Goal: Task Accomplishment & Management: Manage account settings

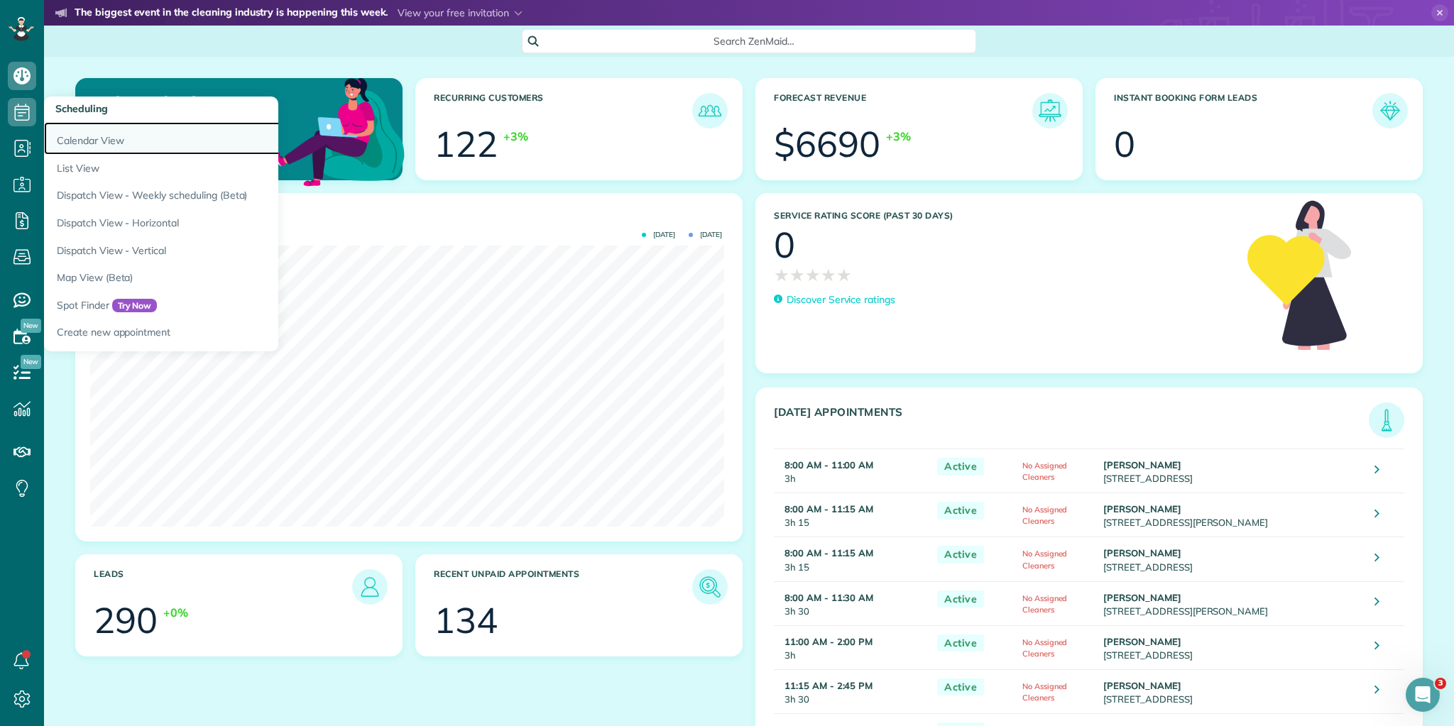
click at [73, 142] on link "Calendar View" at bounding box center [221, 138] width 355 height 33
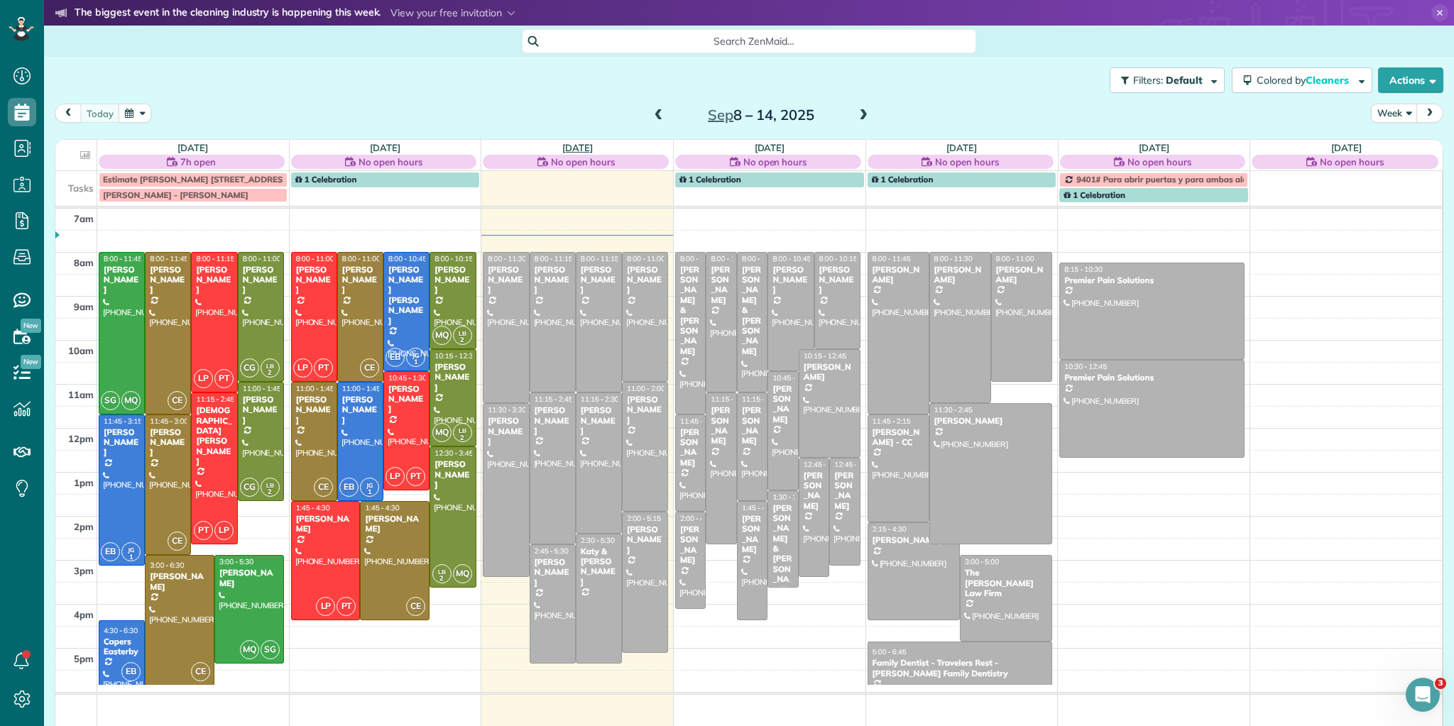
click at [582, 143] on link "[DATE]" at bounding box center [577, 147] width 31 height 11
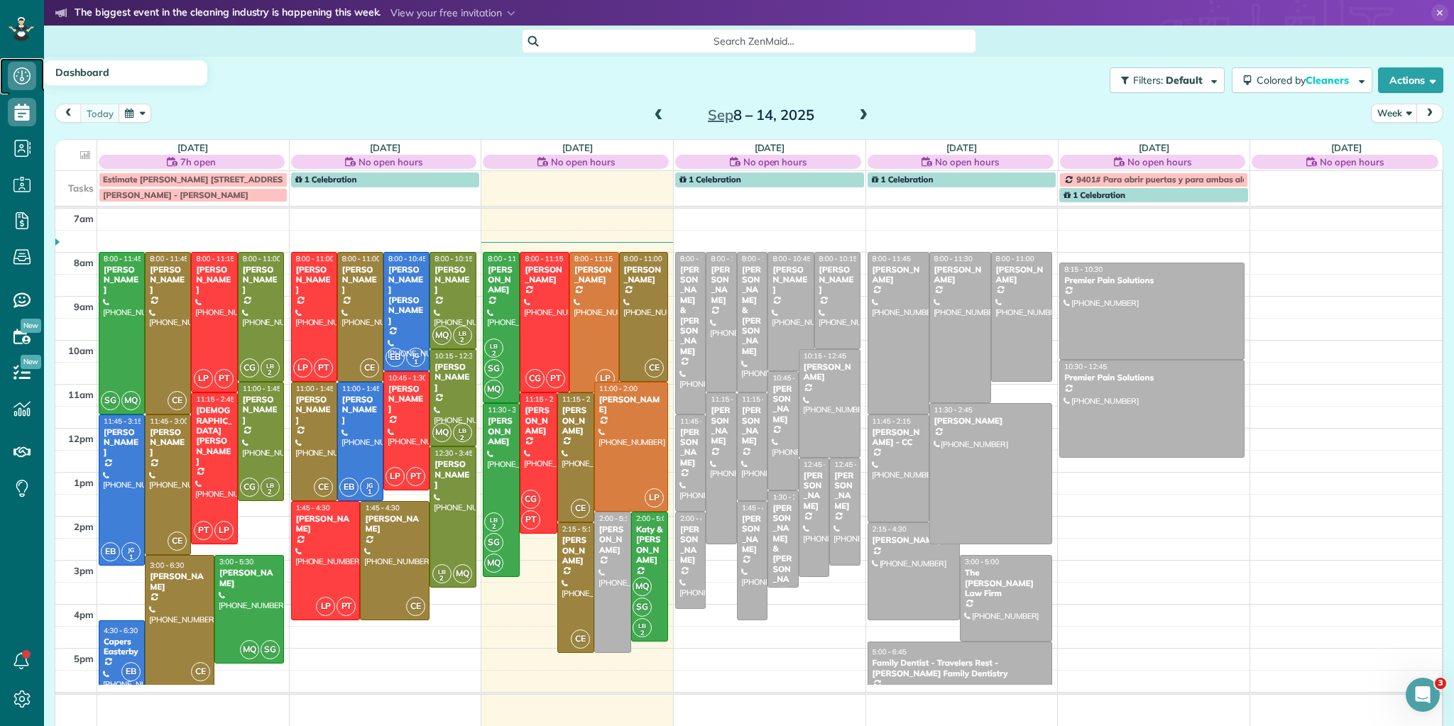
click at [18, 77] on icon at bounding box center [22, 76] width 28 height 28
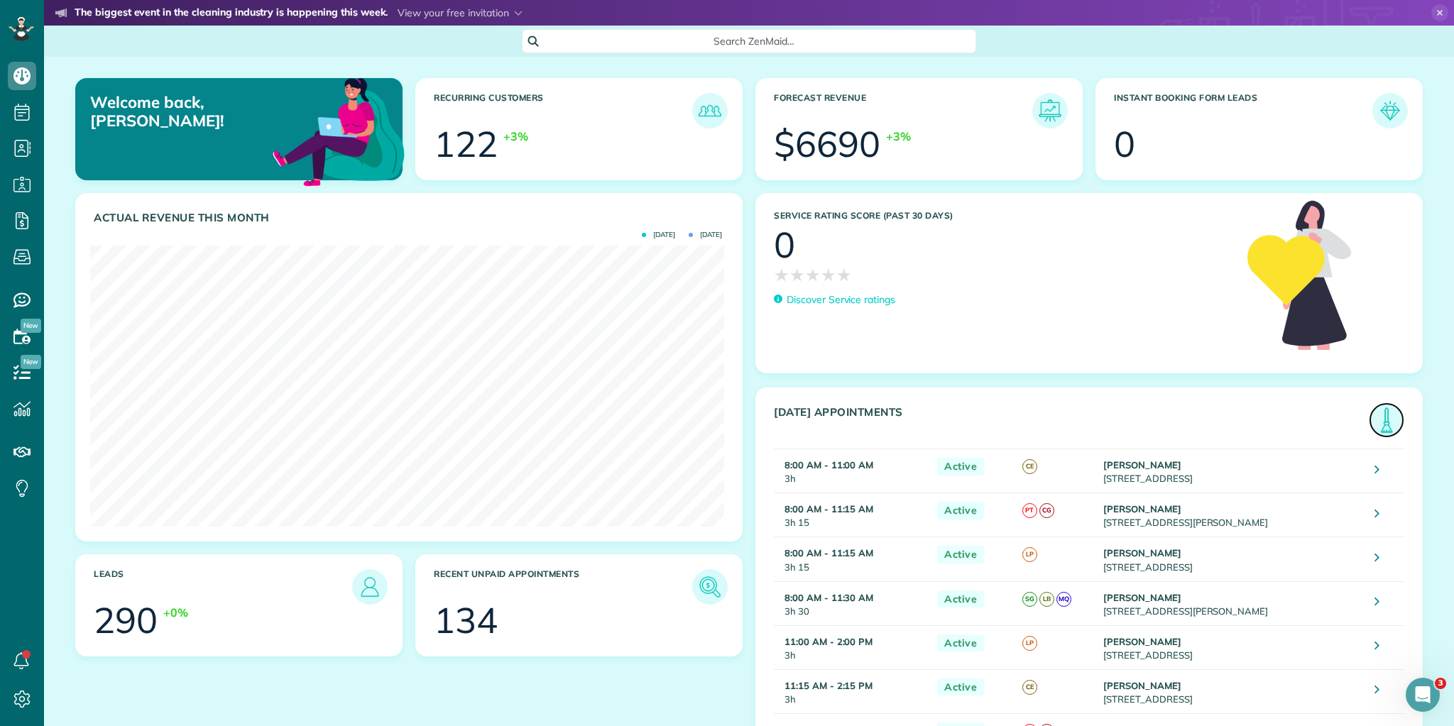
click at [1376, 421] on img at bounding box center [1386, 420] width 33 height 33
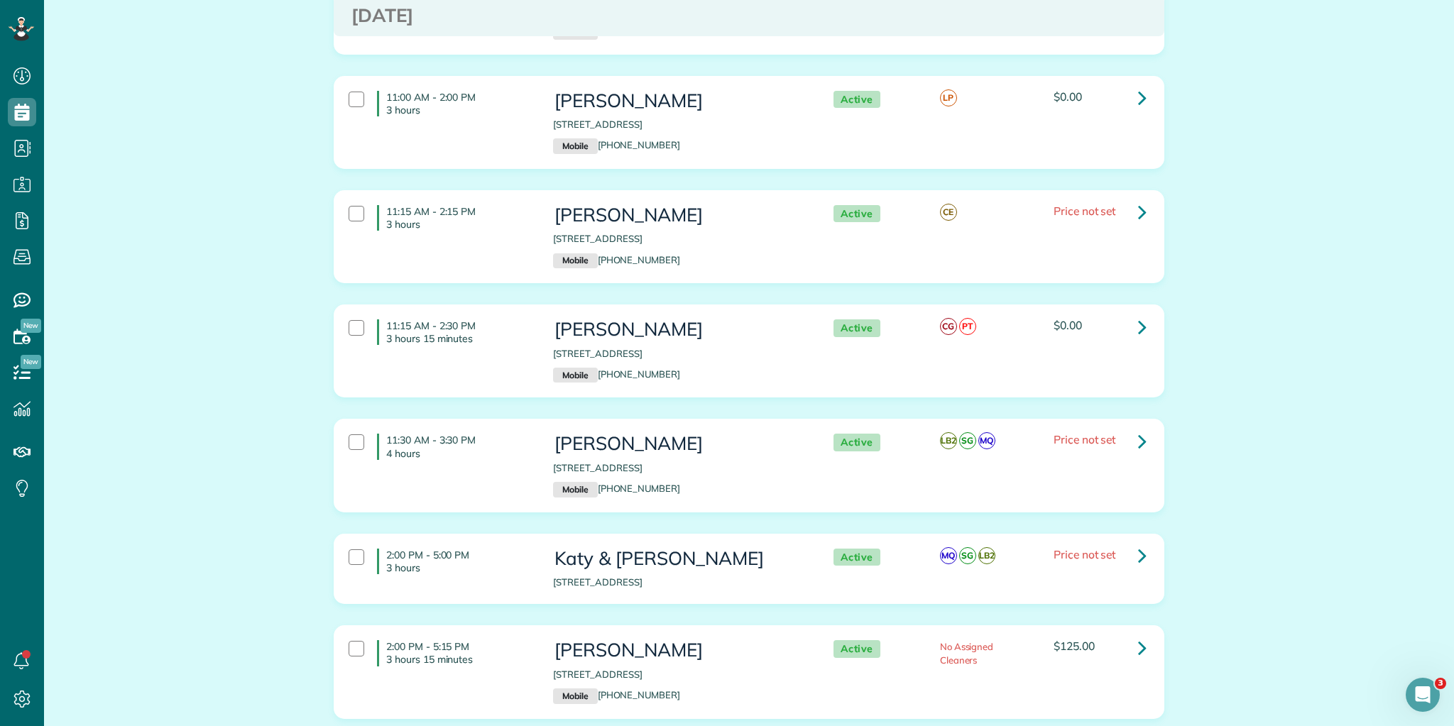
scroll to position [774, 0]
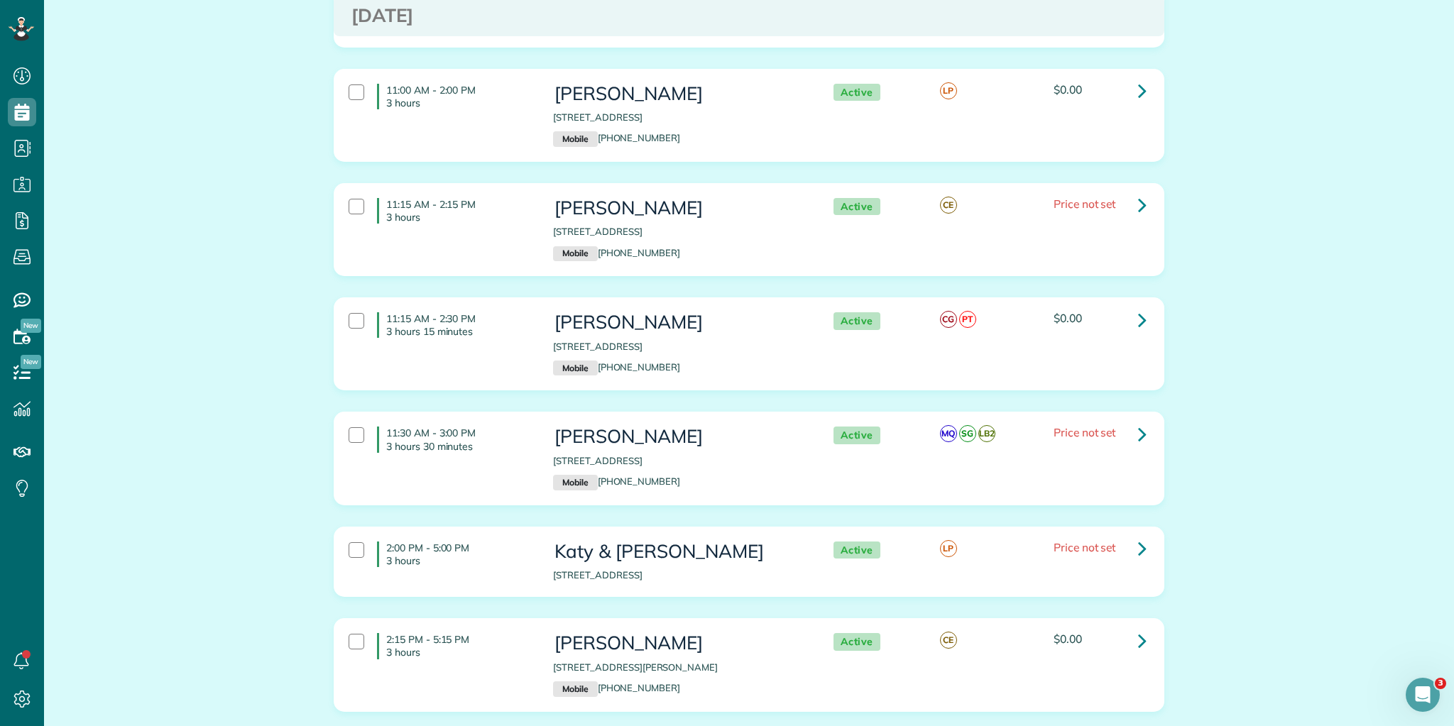
scroll to position [774, 0]
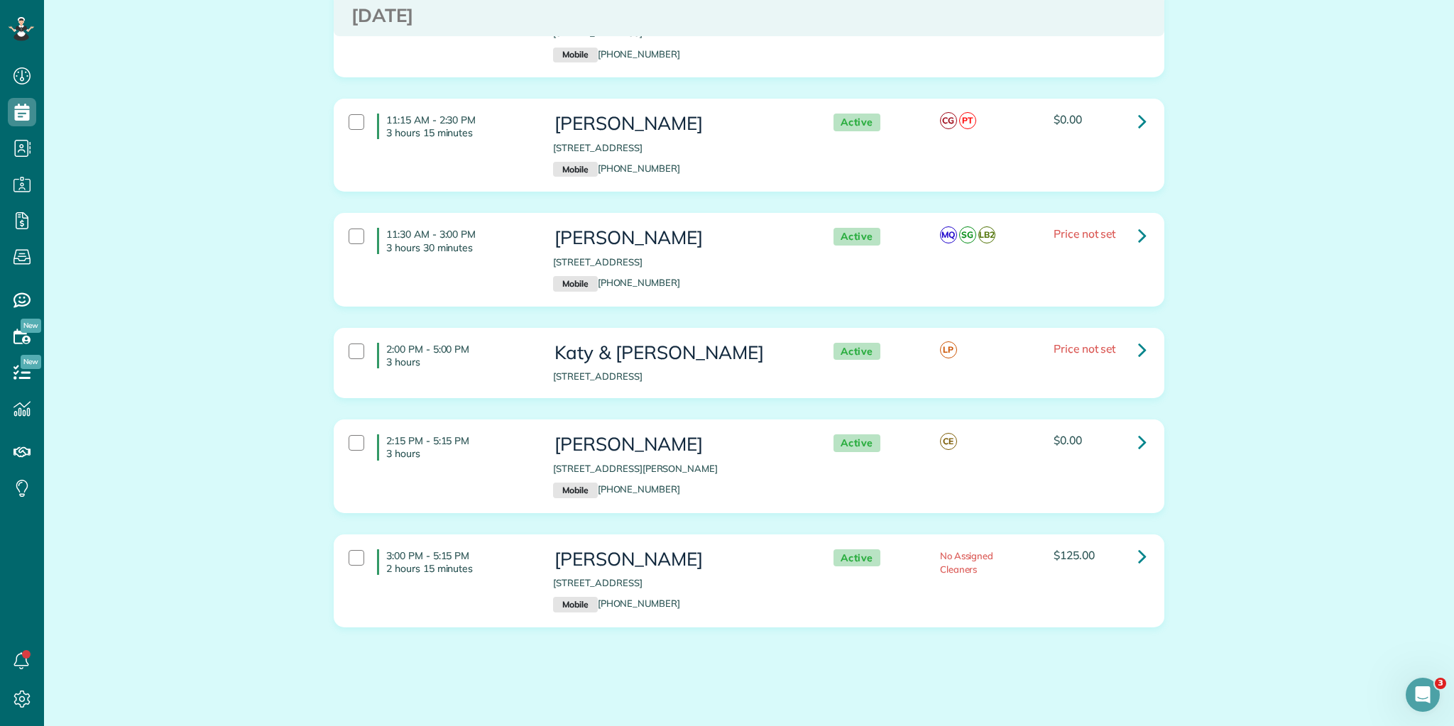
drag, startPoint x: 381, startPoint y: 205, endPoint x: 1417, endPoint y: 667, distance: 1134.2
click at [1447, 711] on main "YOU'RE INVITED The biggest event in the cleaning industry is happening this wee…" at bounding box center [749, 363] width 1410 height 726
copy div "8:00 AM - 11:00 AM 3 hours Alicia Roberts 9 Wood Hollow Circle Greer SC 29650 M…"
click at [1127, 360] on div "2:00 PM - 5:00 PM 3 hours Katy & Jeffry 326 River Trace Loop Simpsonville SC 29…" at bounding box center [747, 363] width 819 height 55
click at [1139, 350] on icon at bounding box center [1142, 349] width 9 height 25
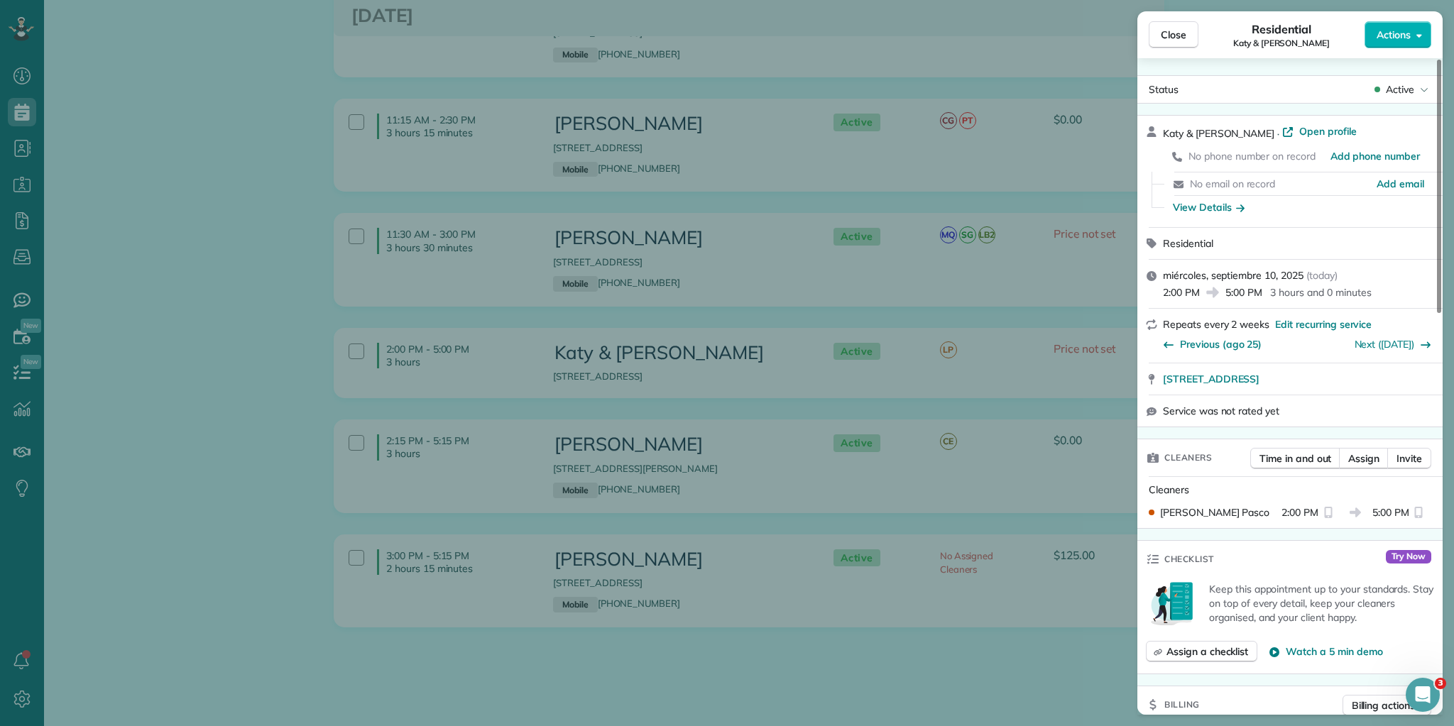
click at [1299, 131] on span "Open profile" at bounding box center [1328, 131] width 58 height 14
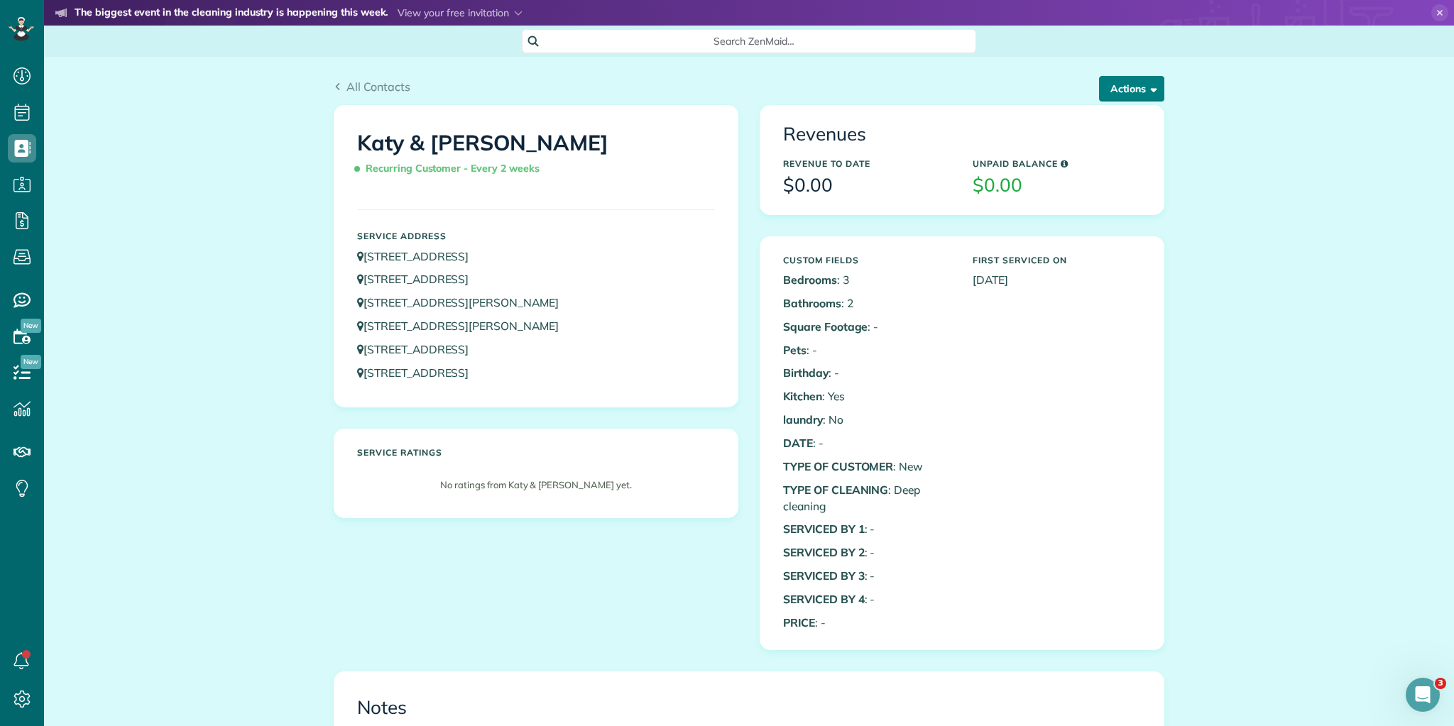
click at [1152, 87] on span "button" at bounding box center [1151, 88] width 11 height 11
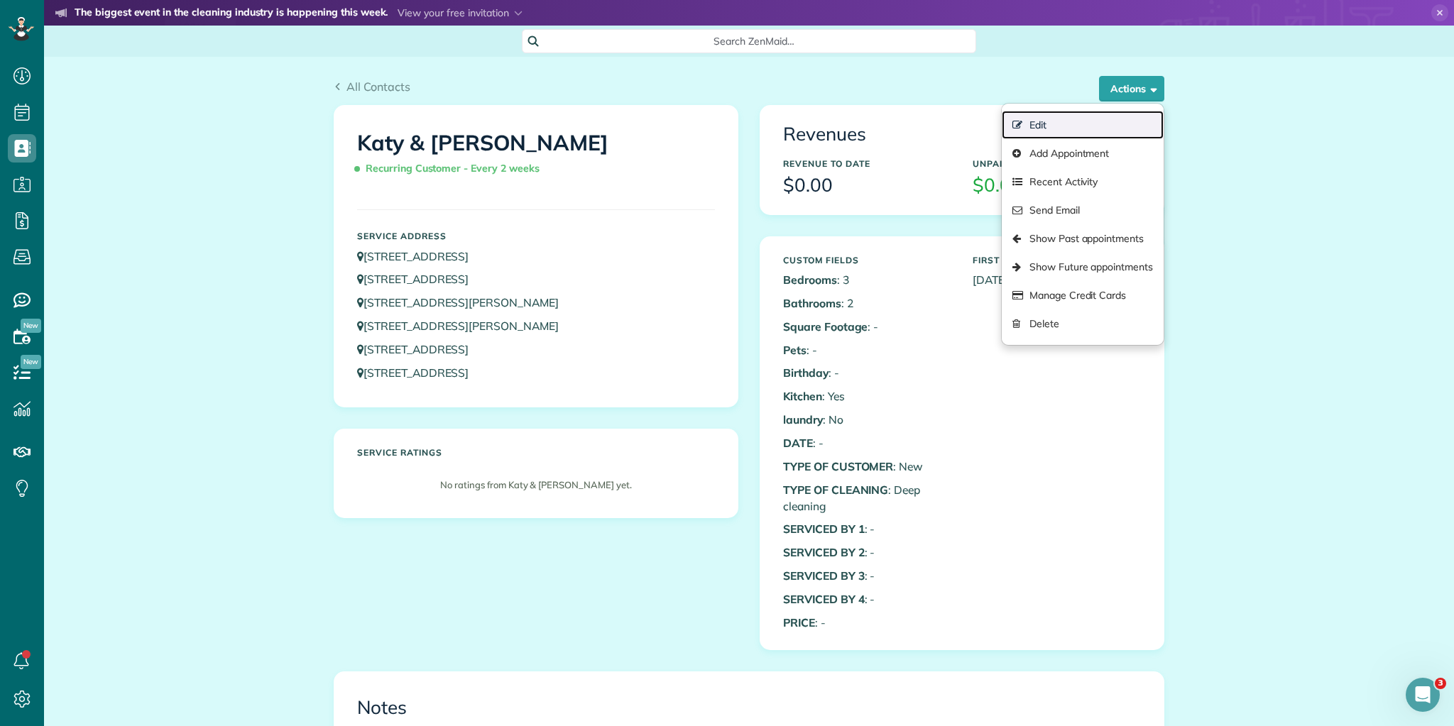
click at [1053, 124] on link "Edit" at bounding box center [1083, 125] width 162 height 28
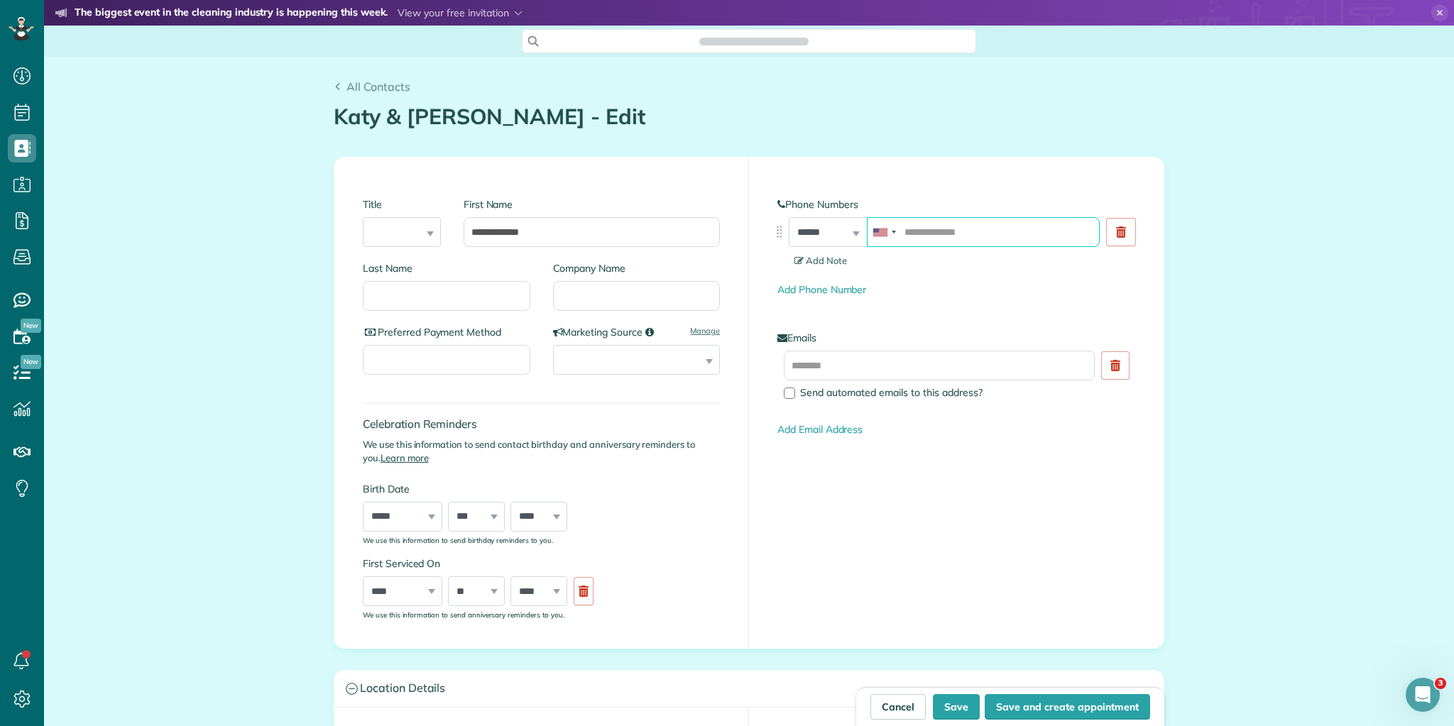
click at [961, 230] on input "tel" at bounding box center [983, 232] width 233 height 30
click at [968, 713] on button "Save" at bounding box center [956, 707] width 47 height 26
type input "**********"
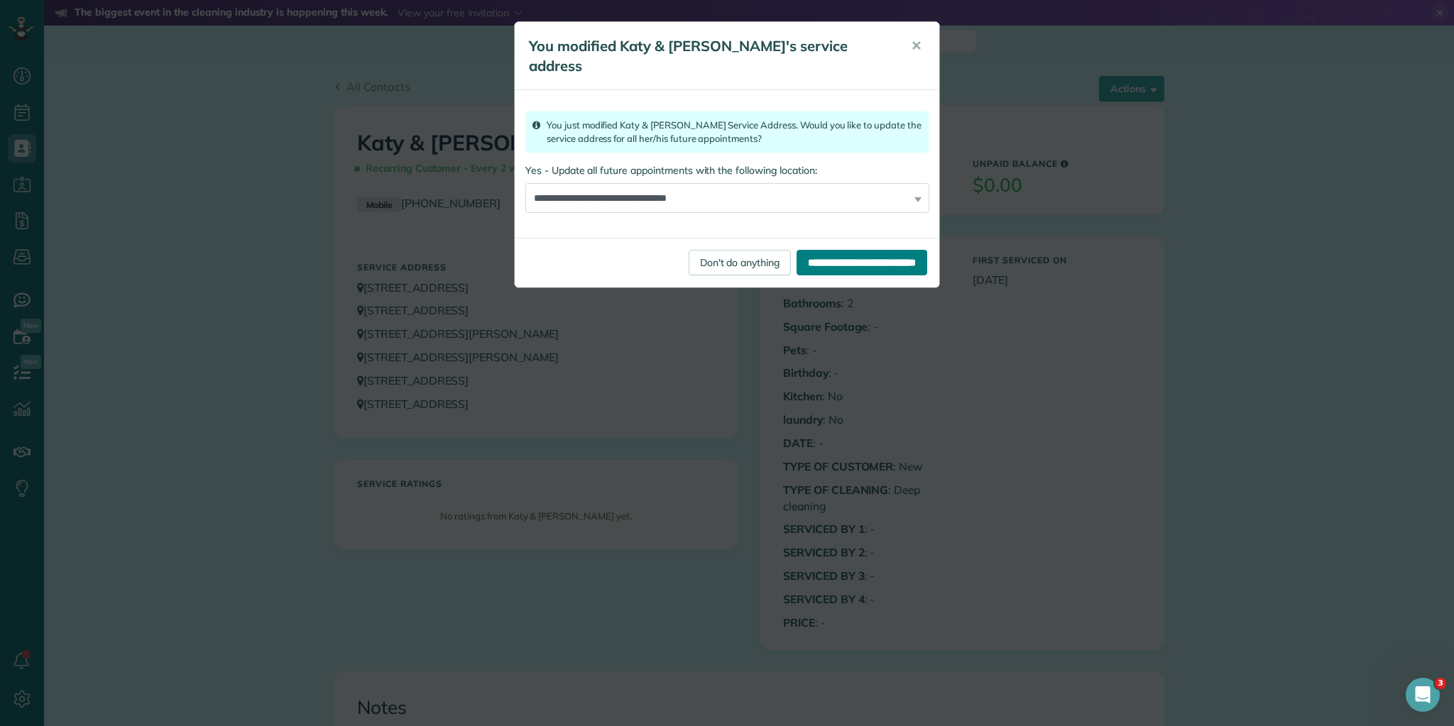
click at [862, 250] on input "**********" at bounding box center [862, 263] width 131 height 26
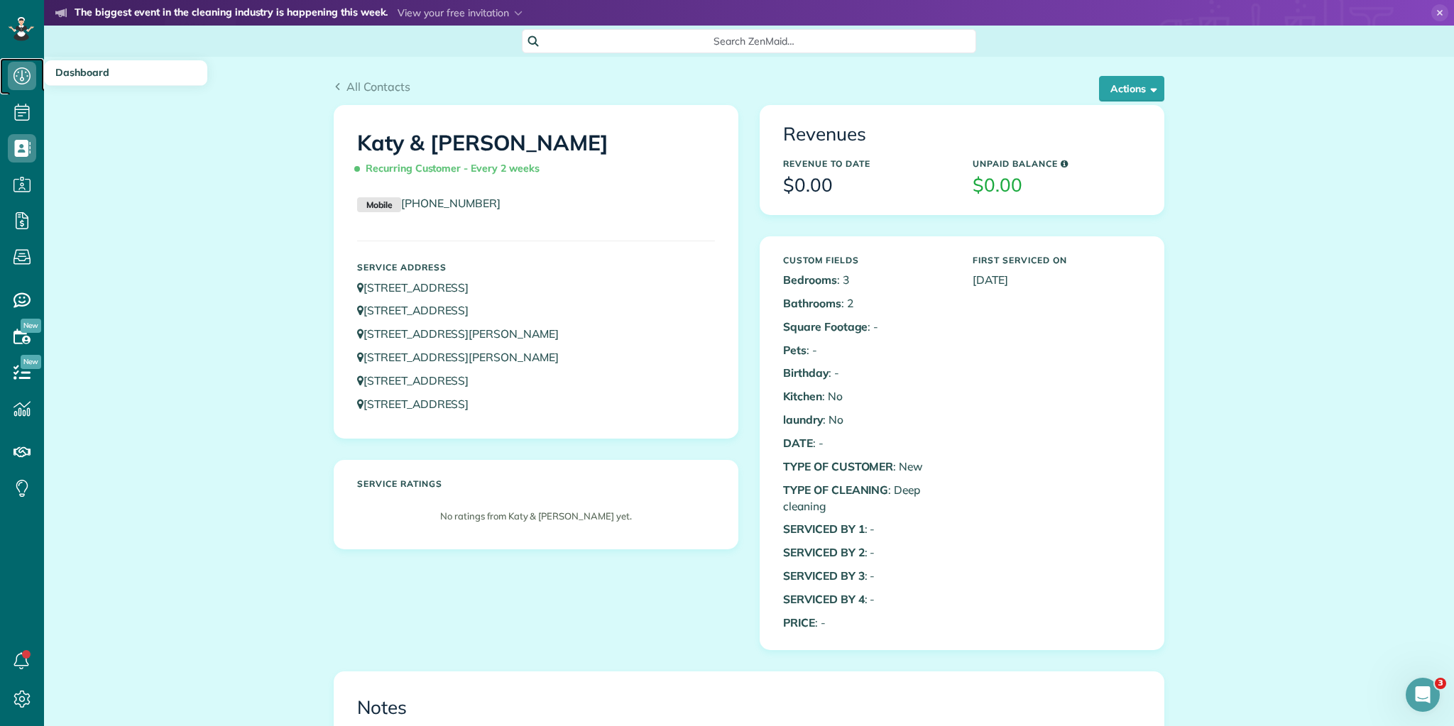
click at [30, 82] on icon at bounding box center [22, 76] width 28 height 28
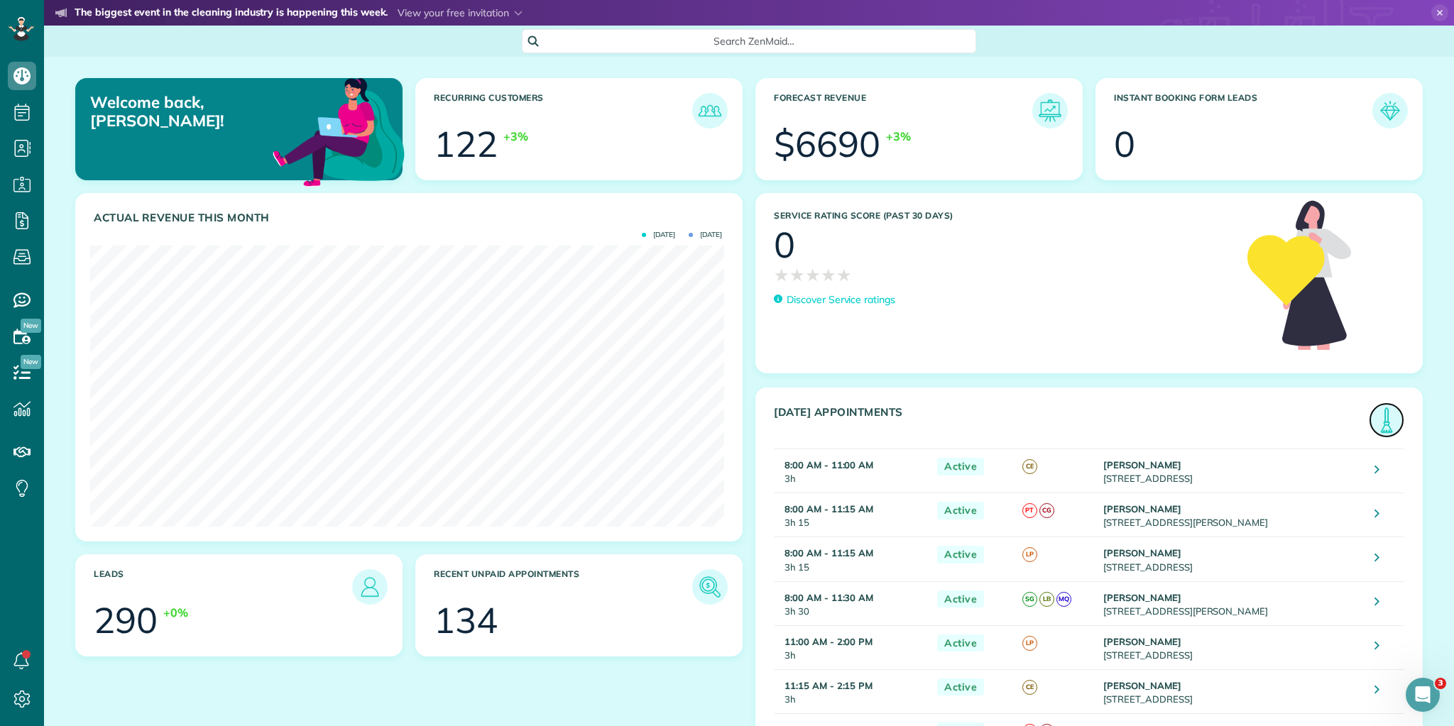
click at [1372, 423] on img at bounding box center [1386, 420] width 33 height 33
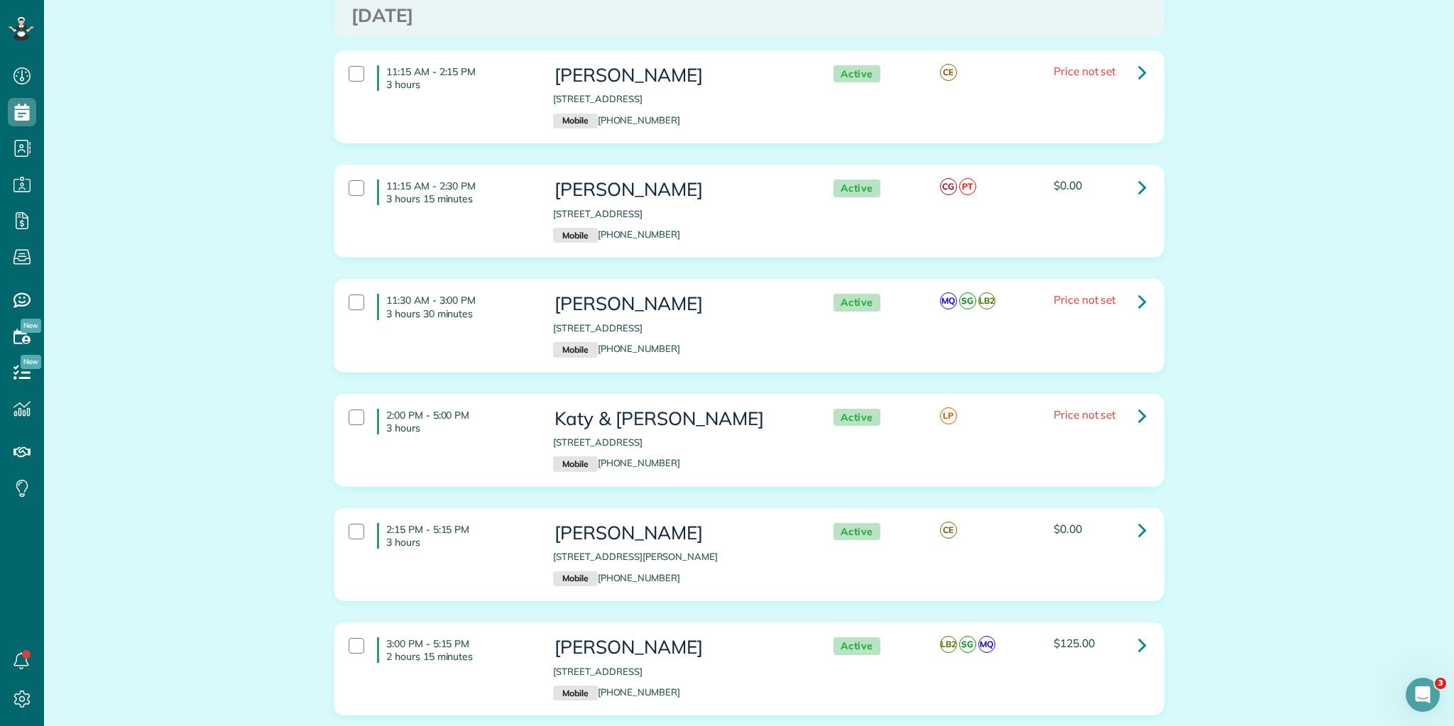
scroll to position [796, 0]
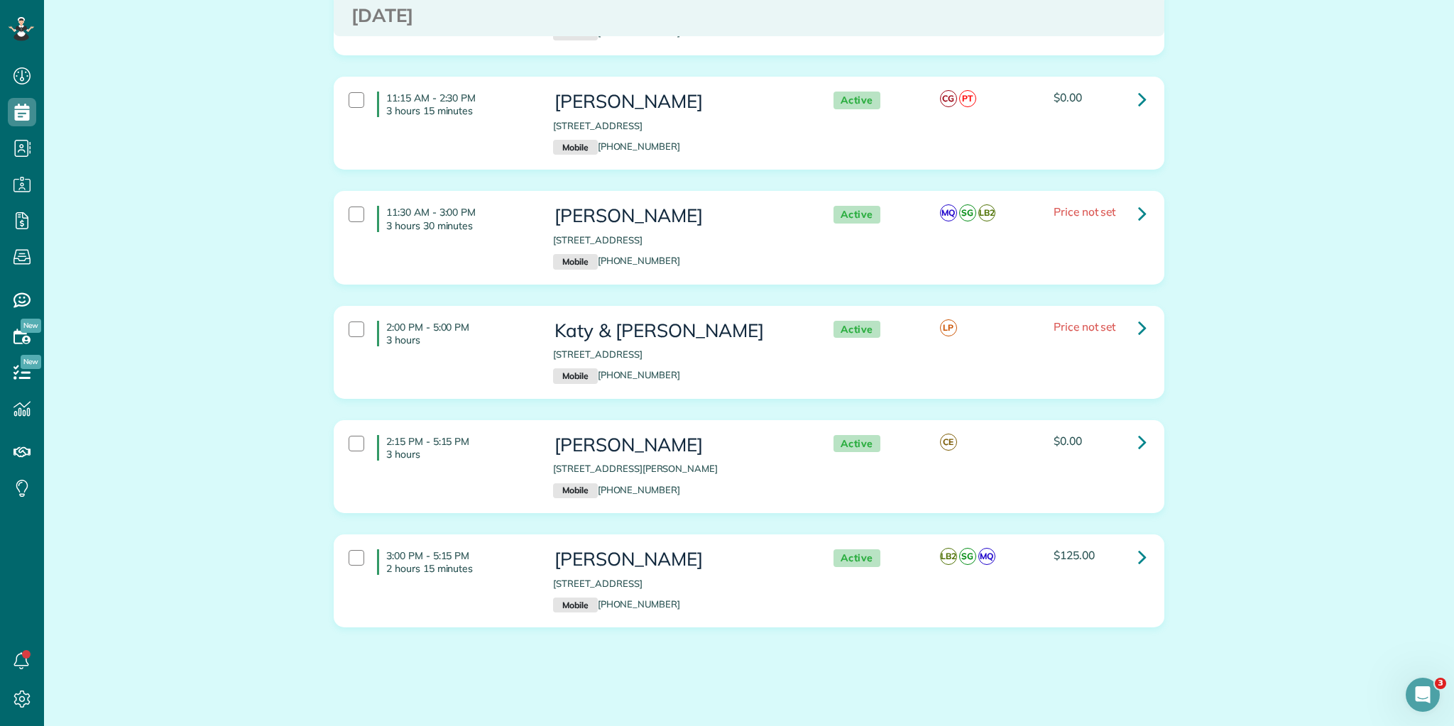
drag, startPoint x: 384, startPoint y: 94, endPoint x: 1348, endPoint y: 657, distance: 1116.8
click at [1449, 726] on html "Dashboard Scheduling Calendar View List View Dispatch View - Weekly scheduling …" at bounding box center [727, 363] width 1454 height 726
copy div ":00 AM - 11:00 AM 3 hours Alicia Roberts 9 Wood Hollow Circle Greer SC 29650 Mo…"
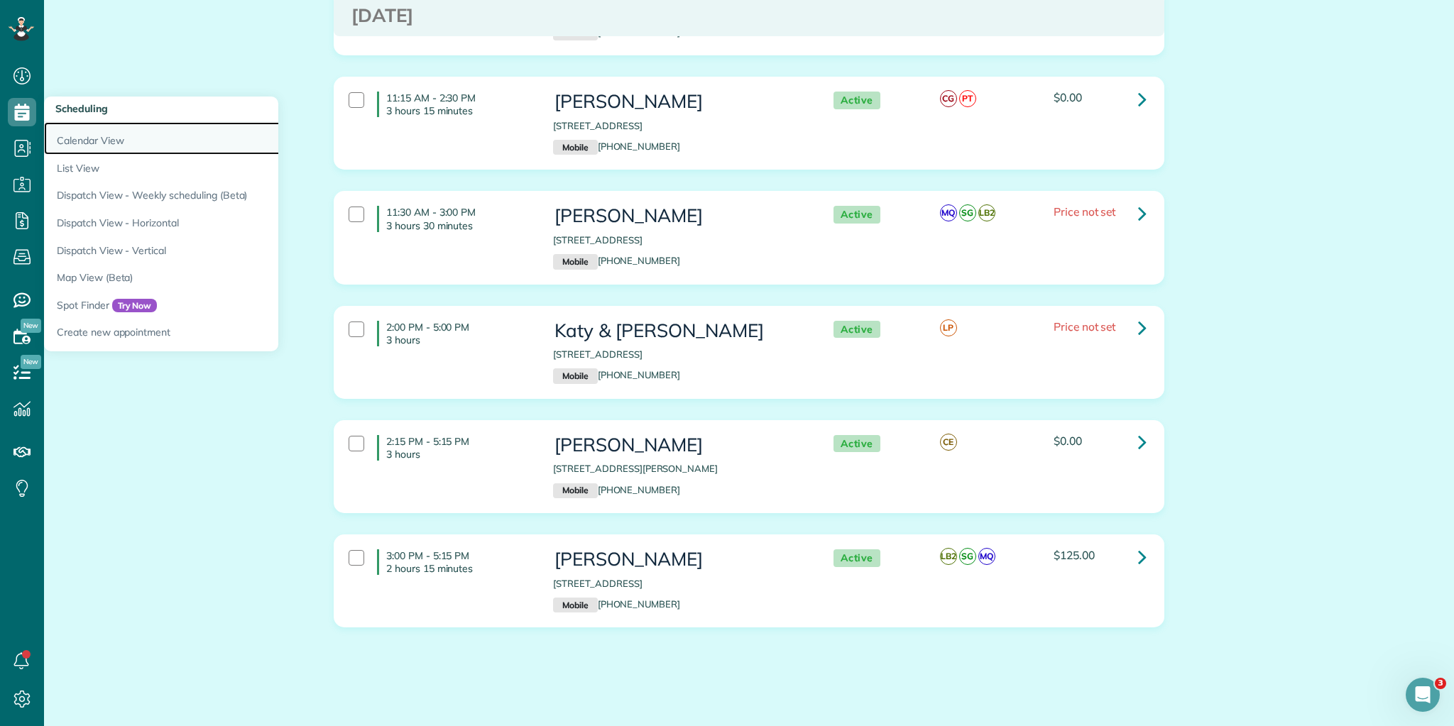
click at [89, 137] on link "Calendar View" at bounding box center [221, 138] width 355 height 33
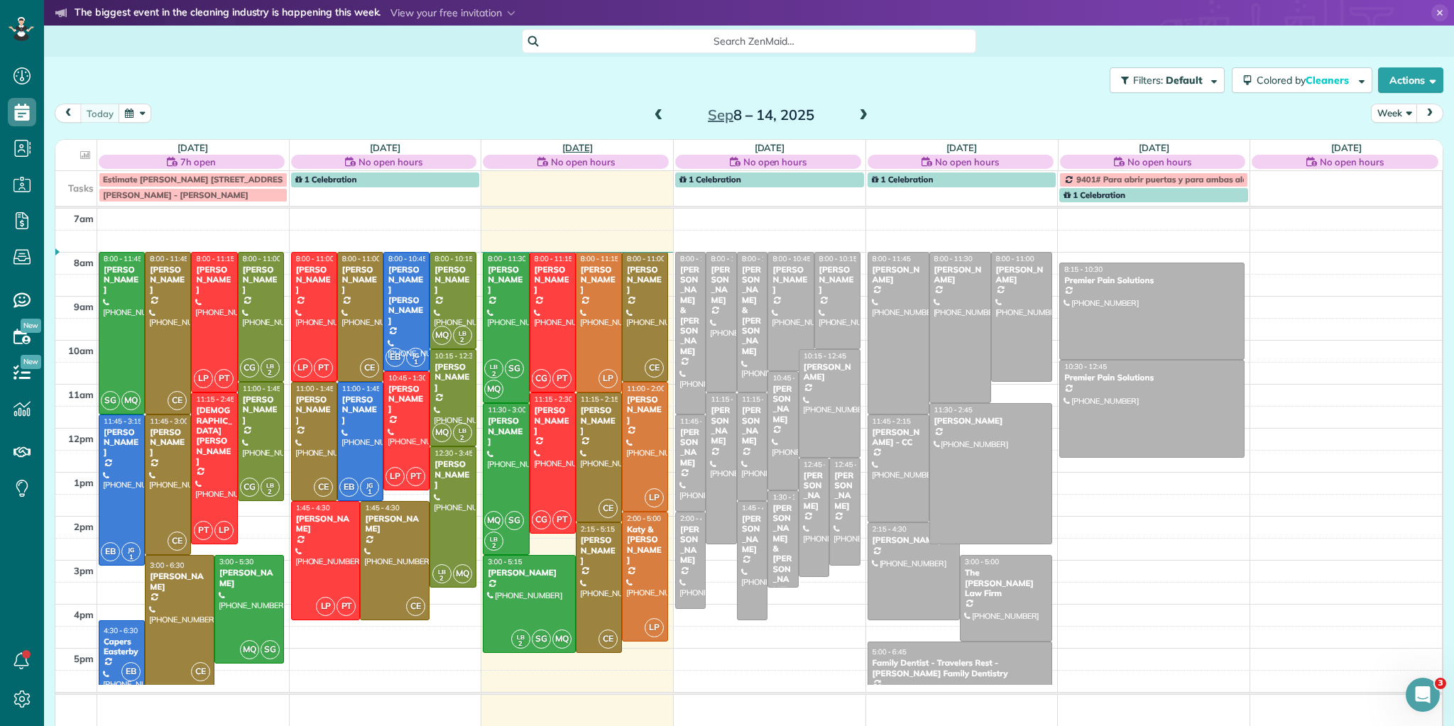
click at [570, 143] on link "[DATE]" at bounding box center [577, 147] width 31 height 11
